Goal: Transaction & Acquisition: Purchase product/service

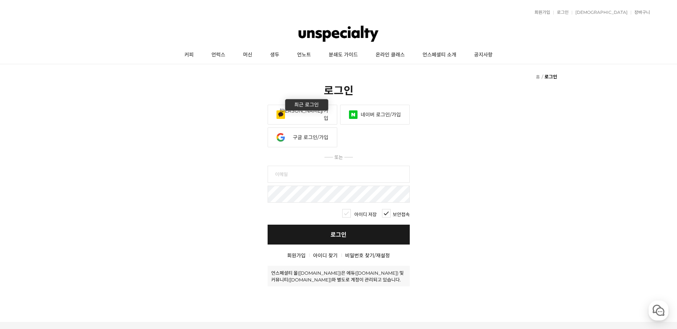
click at [310, 120] on link "카카오 로그인/가입" at bounding box center [303, 115] width 70 height 20
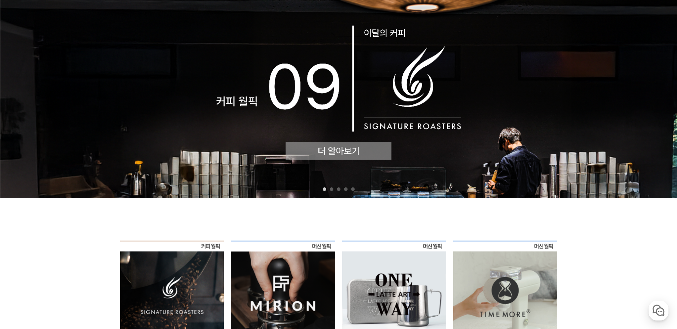
scroll to position [71, 0]
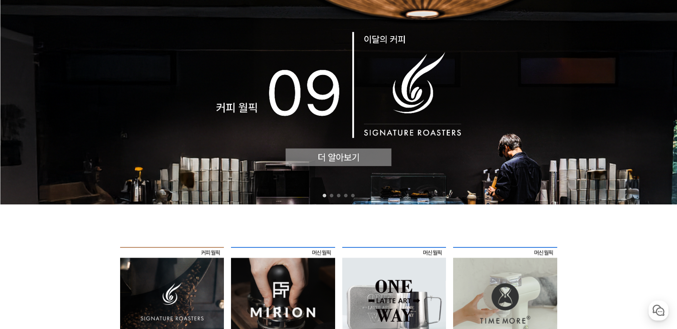
click at [375, 88] on img at bounding box center [338, 98] width 677 height 211
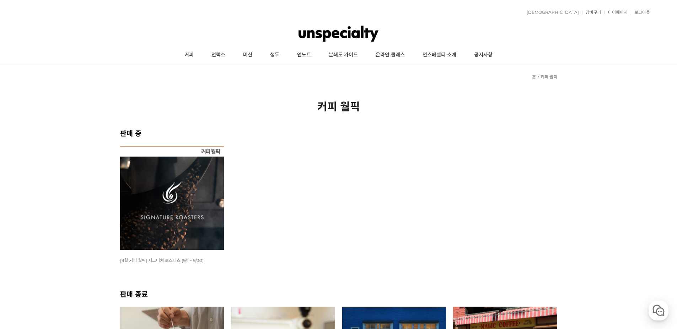
drag, startPoint x: 115, startPoint y: 262, endPoint x: 124, endPoint y: 256, distance: 10.1
click at [187, 206] on img at bounding box center [172, 198] width 104 height 104
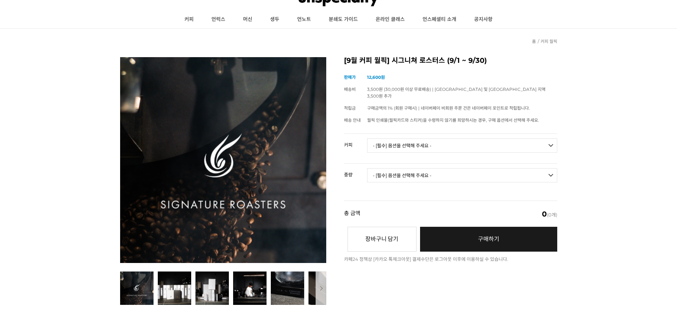
click at [407, 142] on select "- [필수] 옵션을 선택해 주세요 - ------------------- 언스페셜티 분쇄도 가이드 종이(주문 1건당 최대 1개 제공) 월픽 인…" at bounding box center [462, 146] width 190 height 14
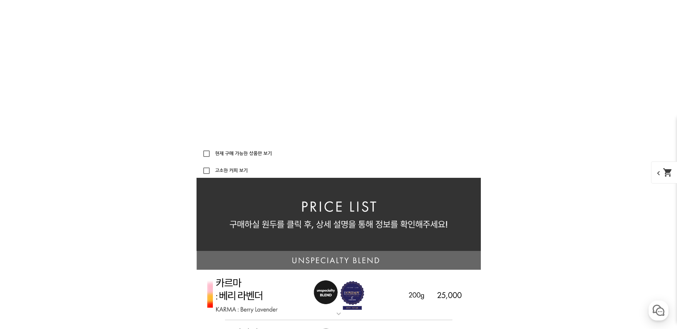
scroll to position [1705, 0]
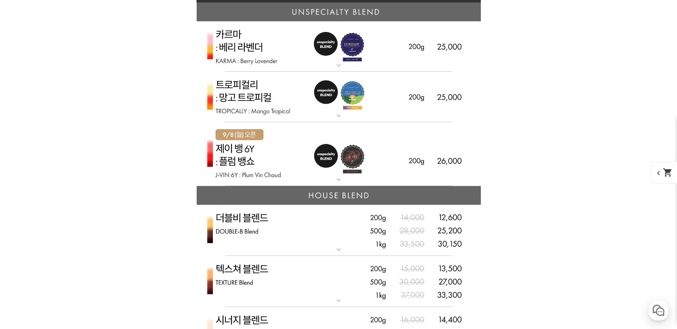
click at [319, 166] on img at bounding box center [338, 154] width 284 height 64
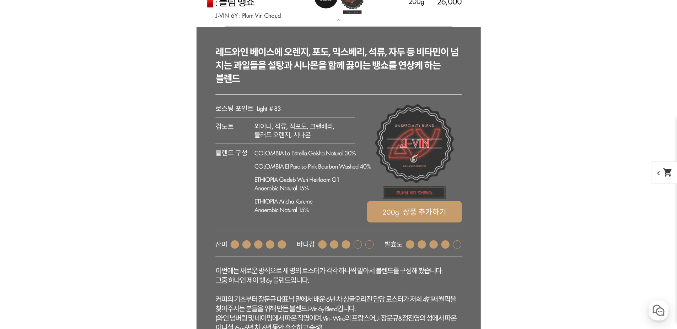
scroll to position [1918, 0]
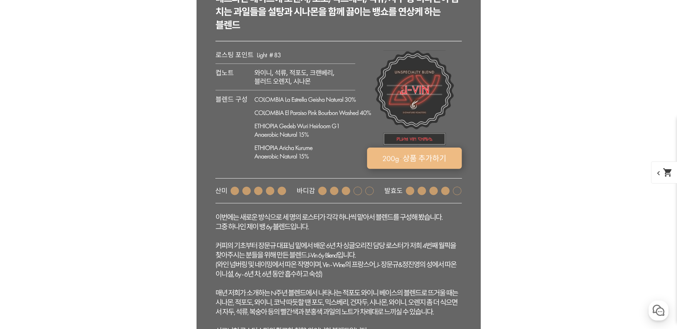
click at [395, 154] on rect at bounding box center [414, 158] width 95 height 21
select select "[9.8 오픈] 제이 뱅 6y - 자두 뱅쇼 (언스페셜티 블렌드)"
select select "200g"
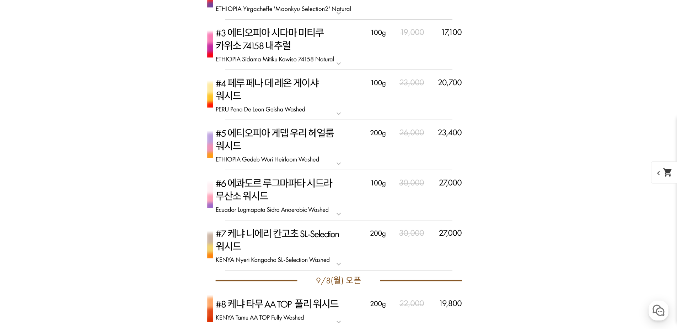
scroll to position [2558, 0]
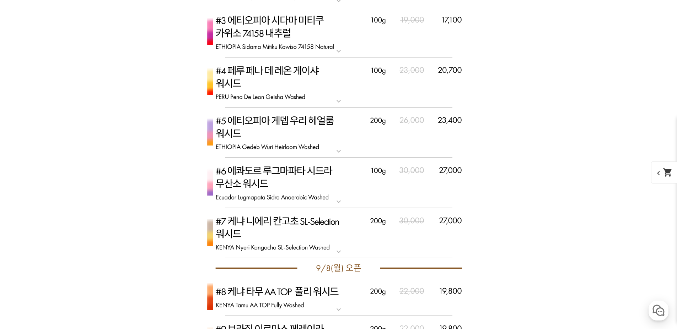
click at [371, 158] on p "#6 에콰도르 루그마파타 시드라 무산소 워시드" at bounding box center [338, 161] width 284 height 6
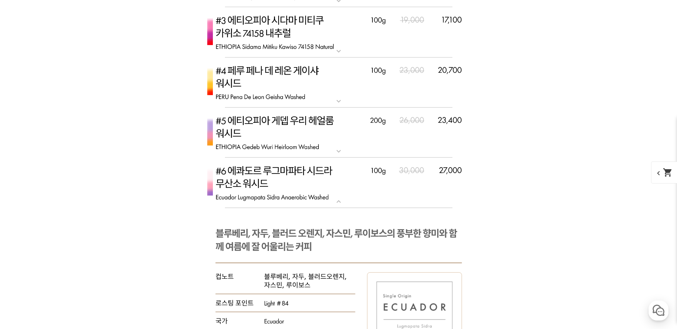
click at [371, 155] on img at bounding box center [338, 133] width 284 height 50
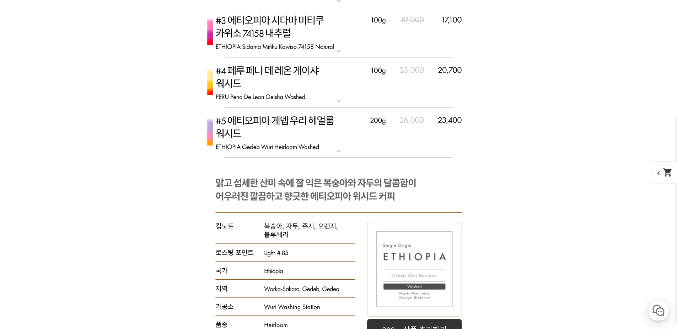
click at [373, 151] on img at bounding box center [338, 133] width 284 height 50
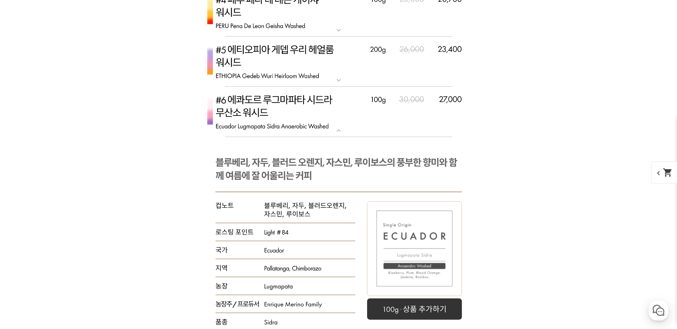
click at [358, 126] on img at bounding box center [338, 112] width 284 height 50
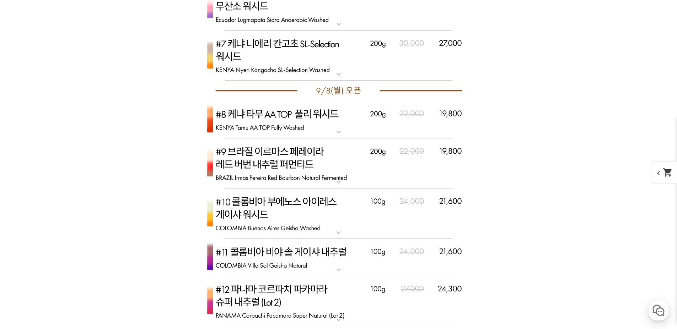
scroll to position [2771, 0]
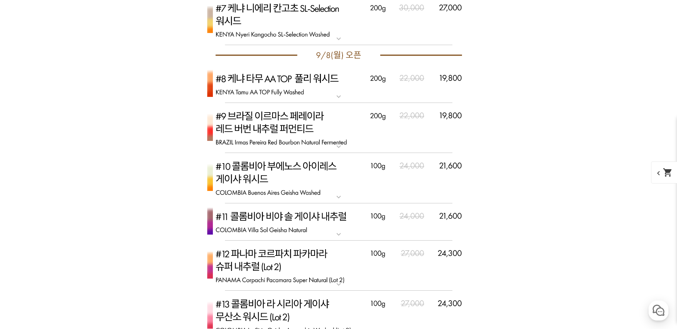
click at [354, 220] on img at bounding box center [338, 223] width 284 height 38
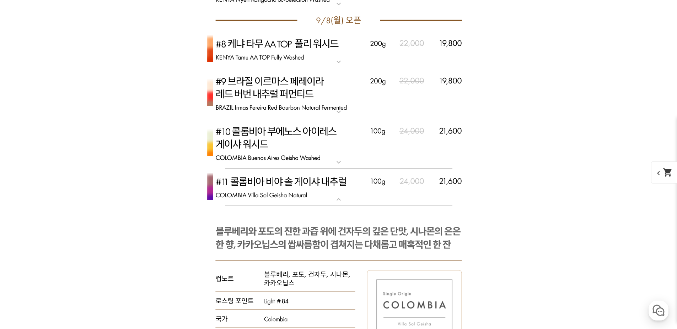
scroll to position [2807, 0]
click at [354, 190] on img at bounding box center [338, 187] width 284 height 38
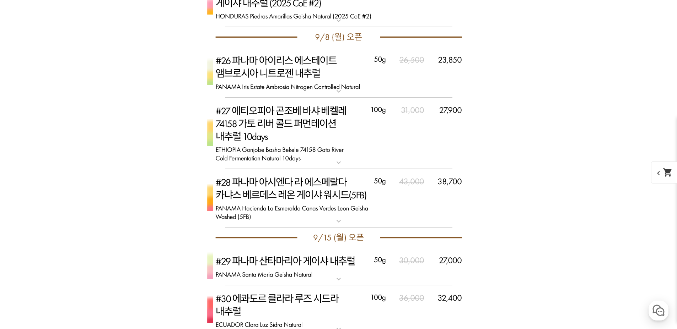
scroll to position [0, 0]
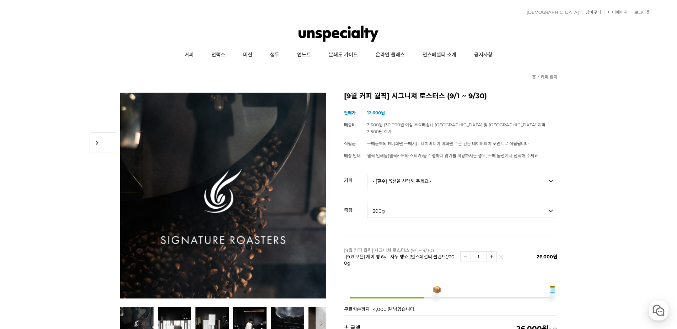
click at [397, 174] on select "- [필수] 옵션을 선택해 주세요 - ------------------- 언스페셜티 분쇄도 가이드 종이(주문 1건당 최대 1개 제공) 월픽 인…" at bounding box center [462, 181] width 190 height 14
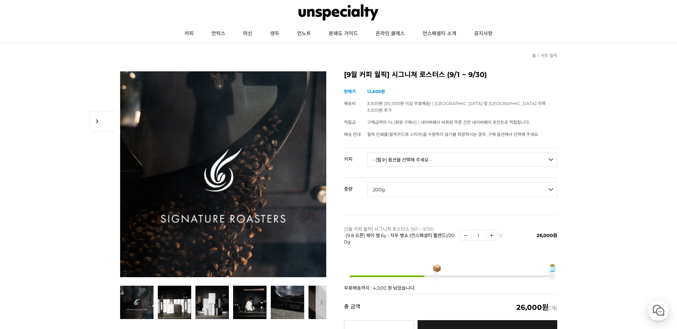
scroll to position [36, 0]
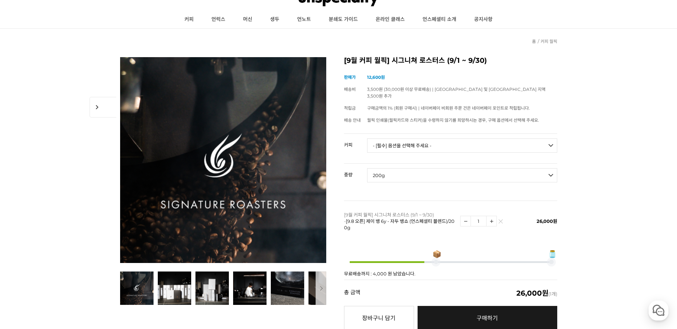
click at [433, 142] on select "- [필수] 옵션을 선택해 주세요 - ------------------- 언스페셜티 분쇄도 가이드 종이(주문 1건당 최대 1개 제공) 월픽 인…" at bounding box center [462, 146] width 190 height 14
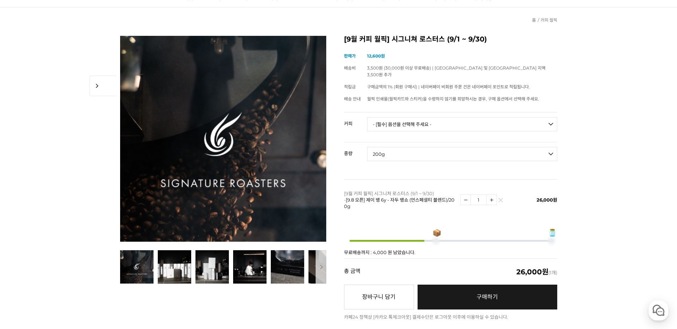
scroll to position [71, 0]
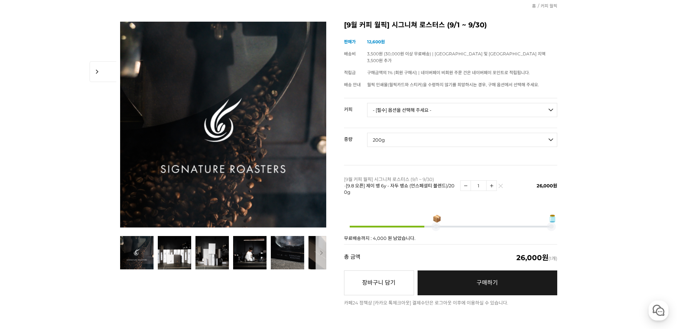
click at [475, 107] on select "- [필수] 옵션을 선택해 주세요 - ------------------- 언스페셜티 분쇄도 가이드 종이(주문 1건당 최대 1개 제공) 월픽 인…" at bounding box center [462, 110] width 190 height 14
select select "언스페셜티 분쇄도 가이드 종이(주문 1건당 최대 1개 제공)"
click at [367, 103] on select "- [필수] 옵션을 선택해 주세요 - ------------------- 언스페셜티 분쇄도 가이드 종이(주문 1건당 최대 1개 제공) 월픽 인…" at bounding box center [462, 110] width 190 height 14
click at [406, 135] on select "- [필수] 옵션을 선택해 주세요 - ------------------- 해당없음" at bounding box center [462, 140] width 190 height 14
select select "해당없음"
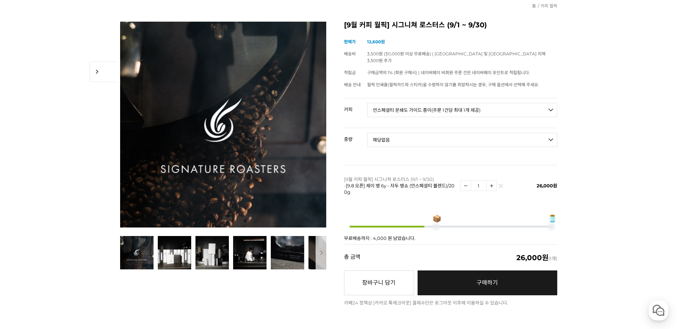
click at [367, 133] on select "- [필수] 옵션을 선택해 주세요 - ------------------- 해당없음" at bounding box center [462, 140] width 190 height 14
select select "*"
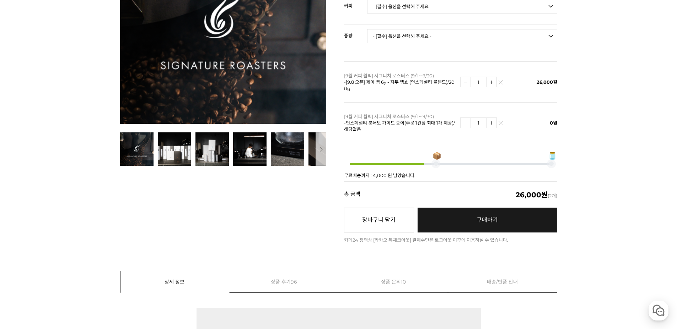
scroll to position [178, 0]
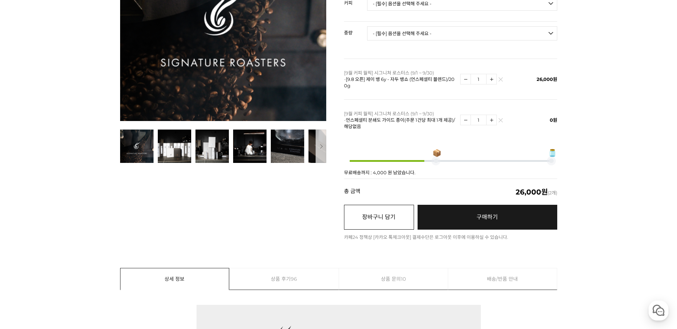
click at [400, 213] on button "장바구니 담기" at bounding box center [379, 217] width 70 height 25
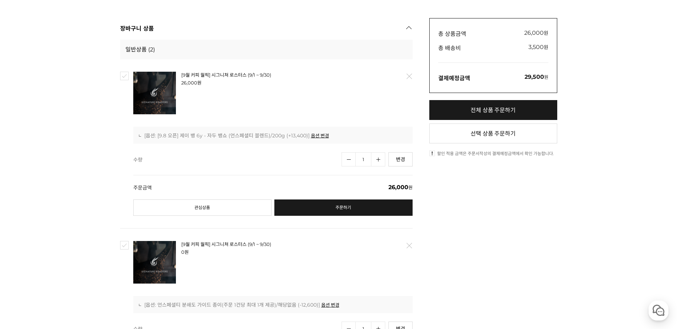
scroll to position [178, 0]
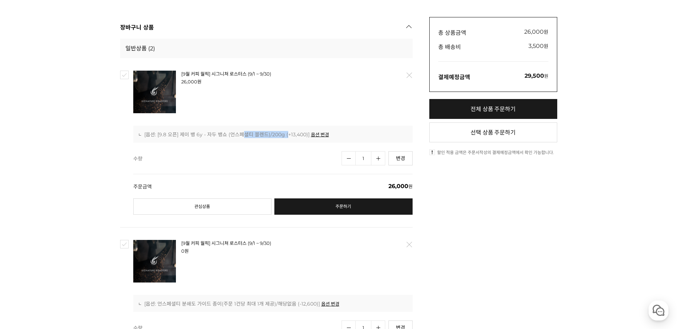
drag, startPoint x: 286, startPoint y: 135, endPoint x: 242, endPoint y: 138, distance: 43.8
click at [242, 138] on ul "[9월 커피 월픽] 시그니쳐 로스터스 (9/1 ~ 9/30) : [옵션: [9.8 오픈] 제이 뱅 6y - 자두 뱅쇼 (언스페셜티 블렌드)/2…" at bounding box center [272, 134] width 279 height 17
click at [244, 145] on div "[9월 커피 월픽] 시그니쳐 로스터스 (9/1 ~ 9/30) 26,000 원 -0 원 배송 : 3,500원 [조건] / 개별배송 배송주기 26…" at bounding box center [266, 142] width 292 height 169
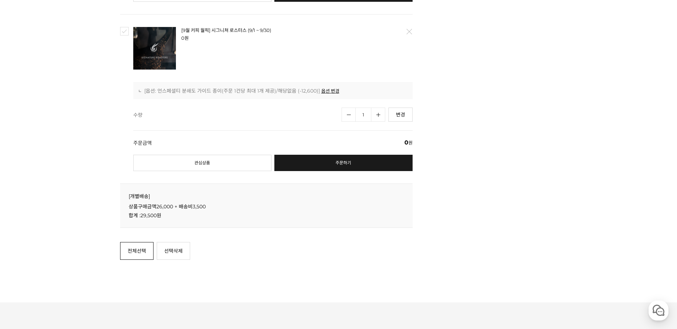
click at [141, 256] on link "전체선택" at bounding box center [136, 251] width 33 height 18
checkbox input "true"
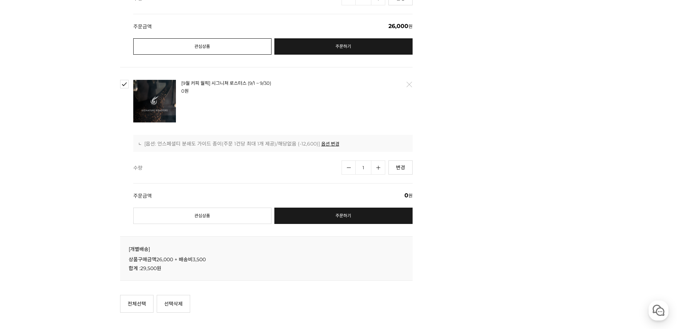
scroll to position [142, 0]
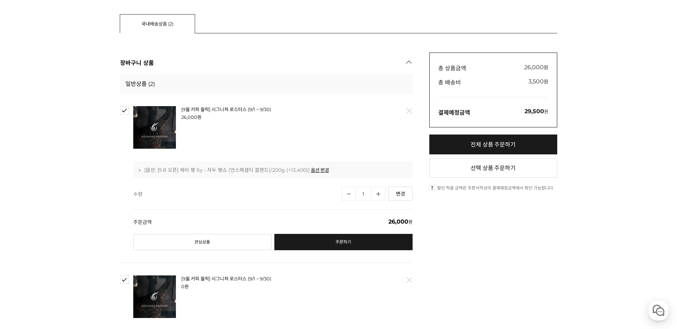
click at [484, 144] on link "전체 상품 주문하기" at bounding box center [493, 145] width 128 height 20
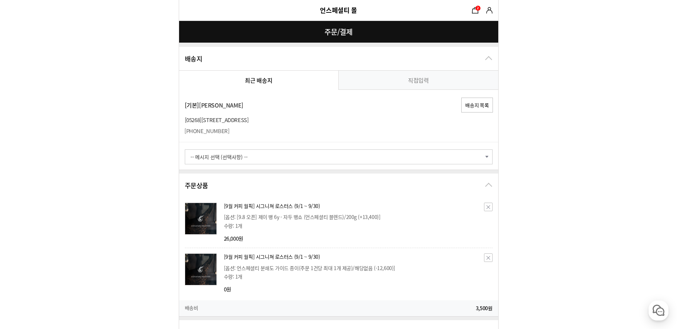
click at [296, 153] on select "-- 메시지 선택 (선택사항) -- 배송 전에 미리 연락바랍니다. 부재 시 경비실에 맡겨주세요. 부재 시 [GEOGRAPHIC_DATA]에 놓…" at bounding box center [339, 157] width 308 height 15
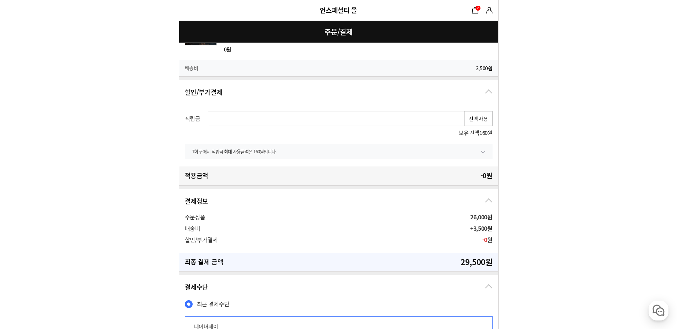
scroll to position [249, 0]
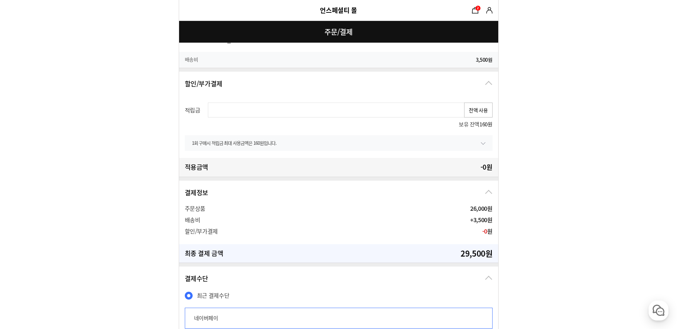
click at [480, 146] on li "1회 구매시 적립금 최대 사용금액은 160원입니다." at bounding box center [338, 143] width 293 height 6
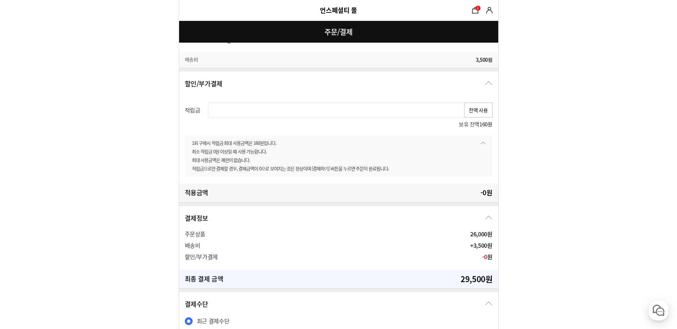
click at [479, 146] on li "1회 구매시 적립금 최대 사용금액은 160원입니다." at bounding box center [338, 143] width 293 height 6
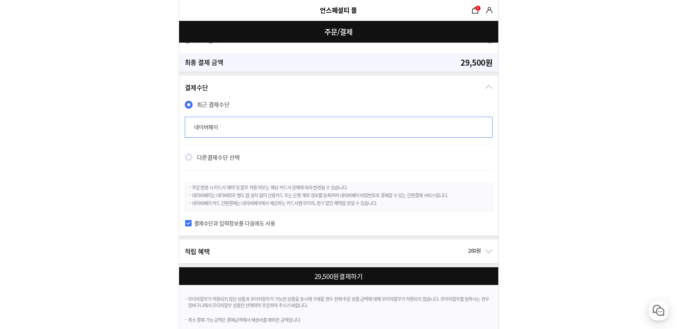
scroll to position [448, 0]
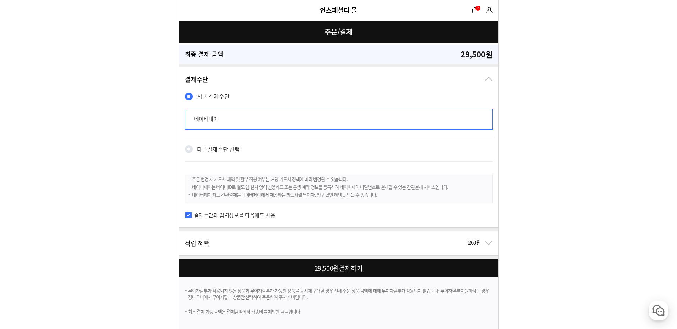
click at [264, 261] on div at bounding box center [340, 268] width 322 height 18
checkbox input "true"
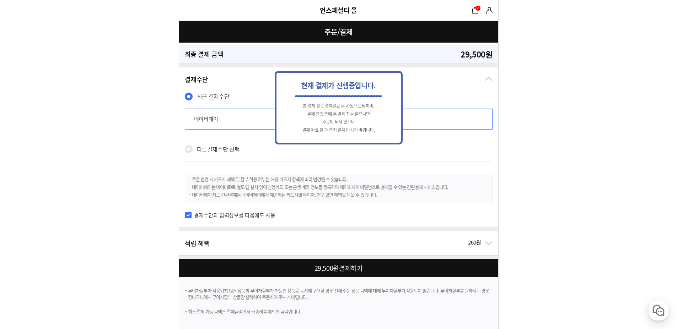
scroll to position [0, 0]
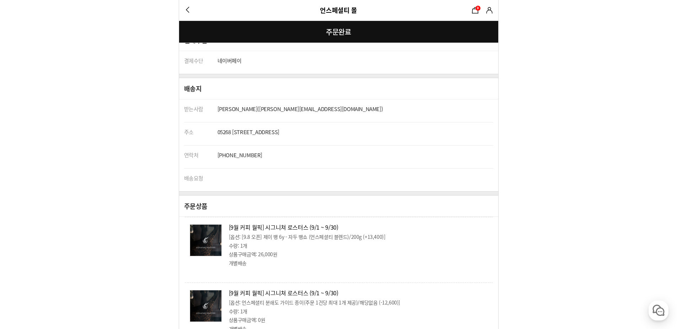
scroll to position [142, 0]
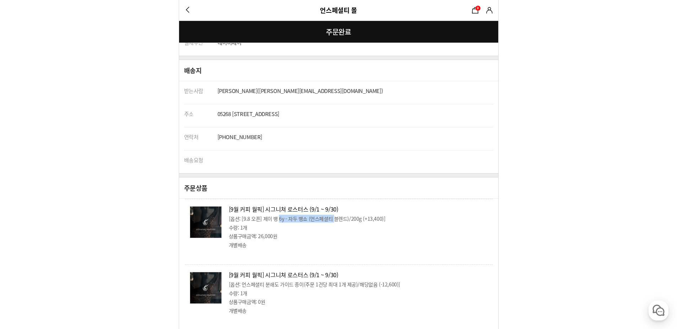
drag, startPoint x: 336, startPoint y: 217, endPoint x: 280, endPoint y: 217, distance: 55.4
click at [280, 217] on p "[옵션: [9.8 오픈] 제이 뱅 6y - 자두 뱅쇼 (언스페셜티 블렌드)/200g (+13,400)]" at bounding box center [358, 219] width 259 height 8
click at [323, 220] on p "[옵션: [9.8 오픈] 제이 뱅 6y - 자두 뱅쇼 (언스페셜티 블렌드)/200g (+13,400)]" at bounding box center [358, 219] width 259 height 8
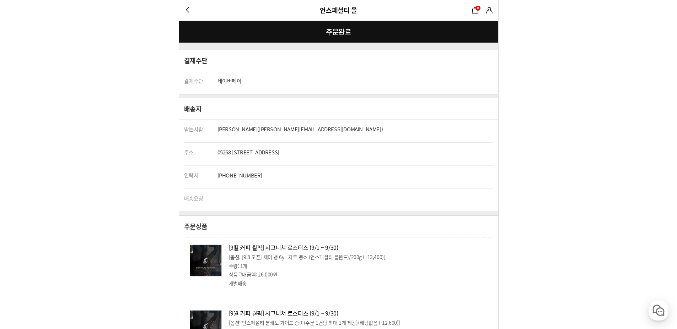
scroll to position [0, 0]
